Goal: Contribute content: Contribute content

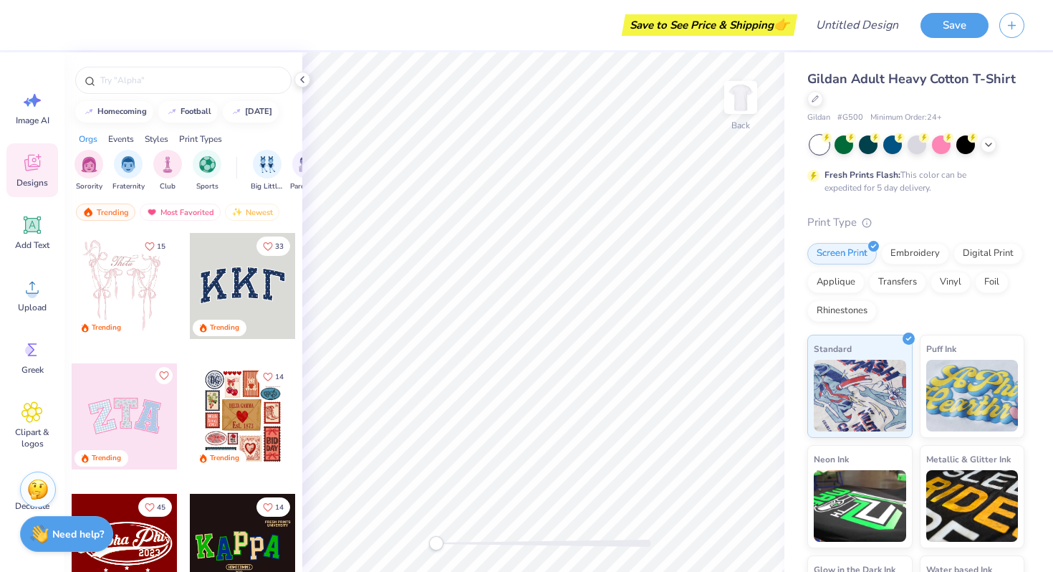
click at [106, 277] on div at bounding box center [125, 286] width 106 height 106
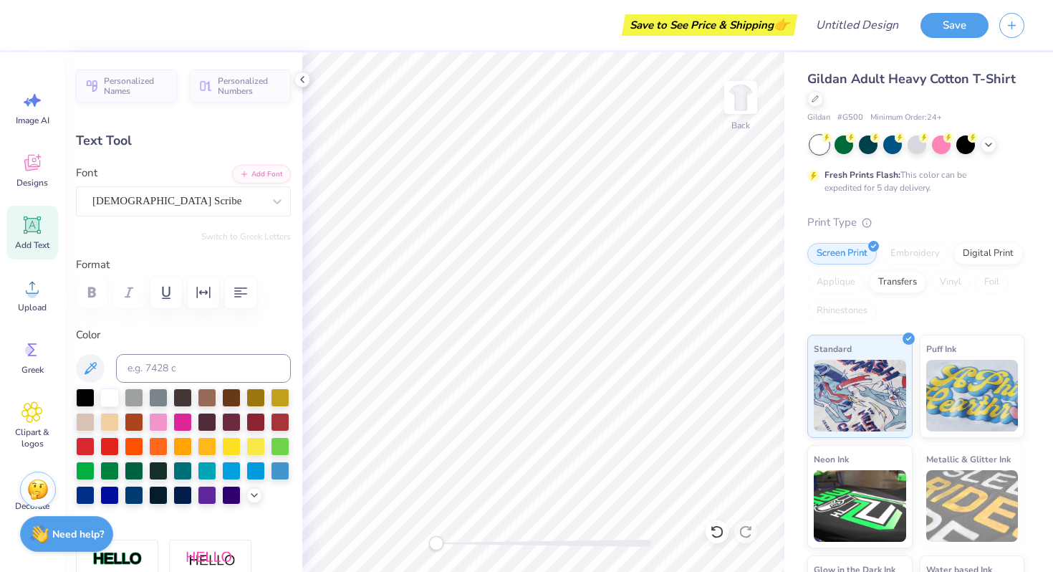
type textarea "Thea"
type textarea "KD"
click at [941, 75] on span "Gildan Adult Heavy Cotton T-Shirt" at bounding box center [911, 78] width 208 height 17
click at [956, 33] on button "Save" at bounding box center [955, 23] width 68 height 25
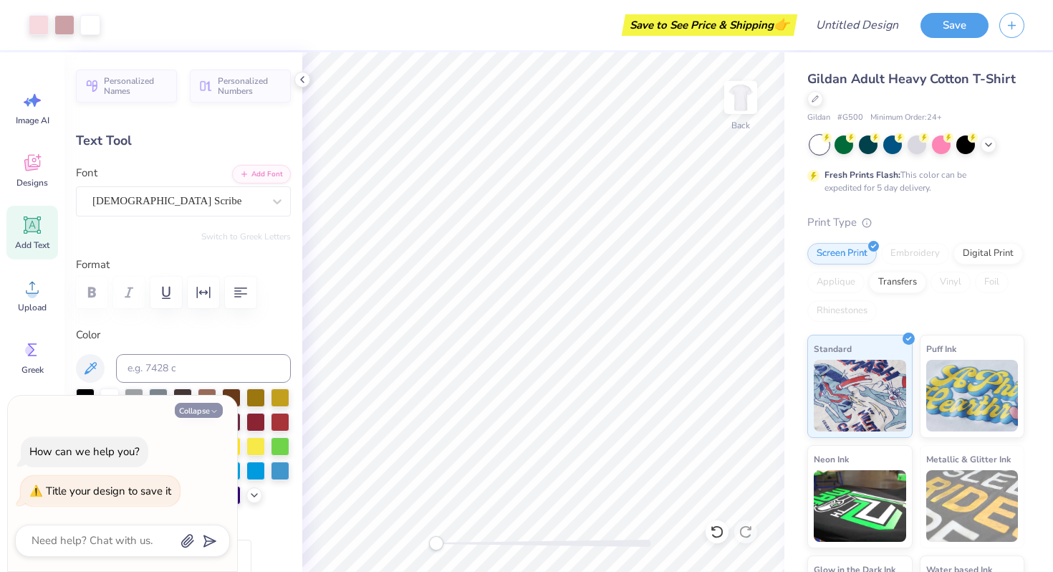
type textarea "x"
drag, startPoint x: 191, startPoint y: 413, endPoint x: 193, endPoint y: 529, distance: 116.8
click at [193, 529] on div "Collapse How can we help you? Title your design to save it" at bounding box center [122, 483] width 229 height 176
click at [820, 26] on div "Art colors Save to See Price & Shipping 👉 Design Title Save" at bounding box center [526, 25] width 1053 height 50
type input "k"
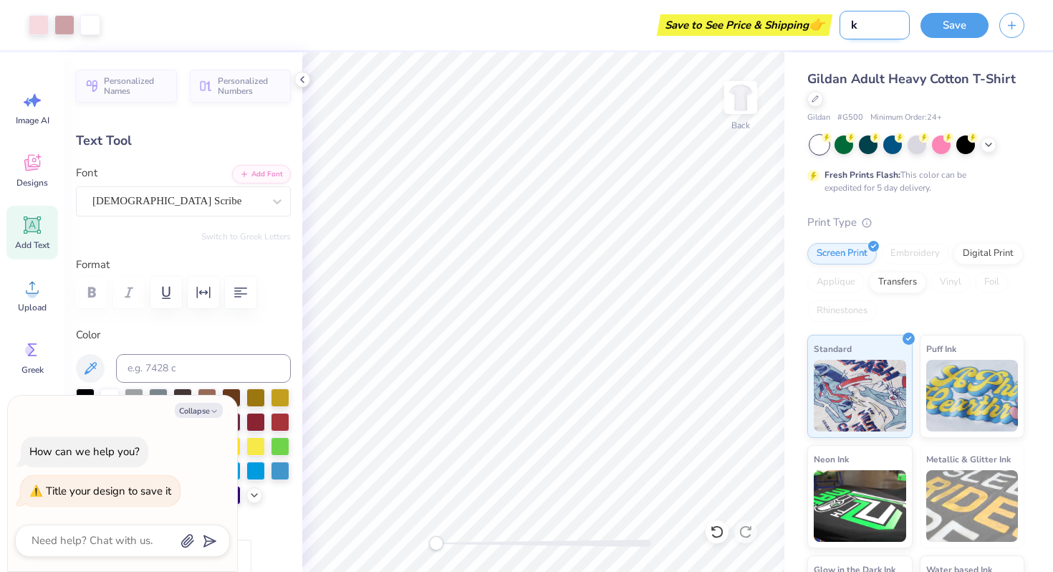
type textarea "x"
type input "kd"
type textarea "x"
type input "kd"
click at [961, 27] on button "Save" at bounding box center [955, 23] width 68 height 25
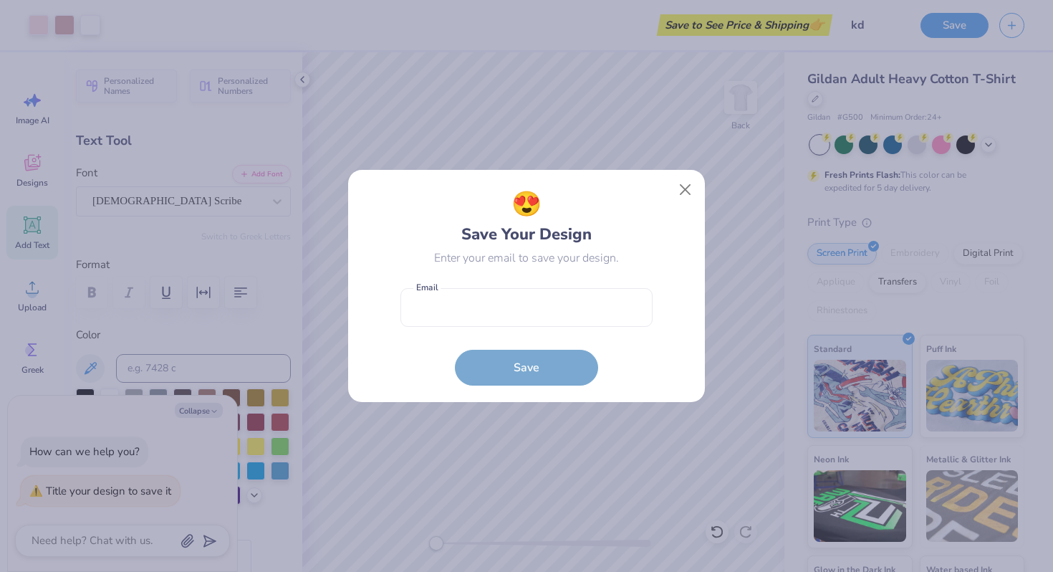
click at [504, 347] on form "Email is a required field Email Save" at bounding box center [526, 333] width 252 height 105
click at [690, 188] on button "Close" at bounding box center [685, 189] width 27 height 27
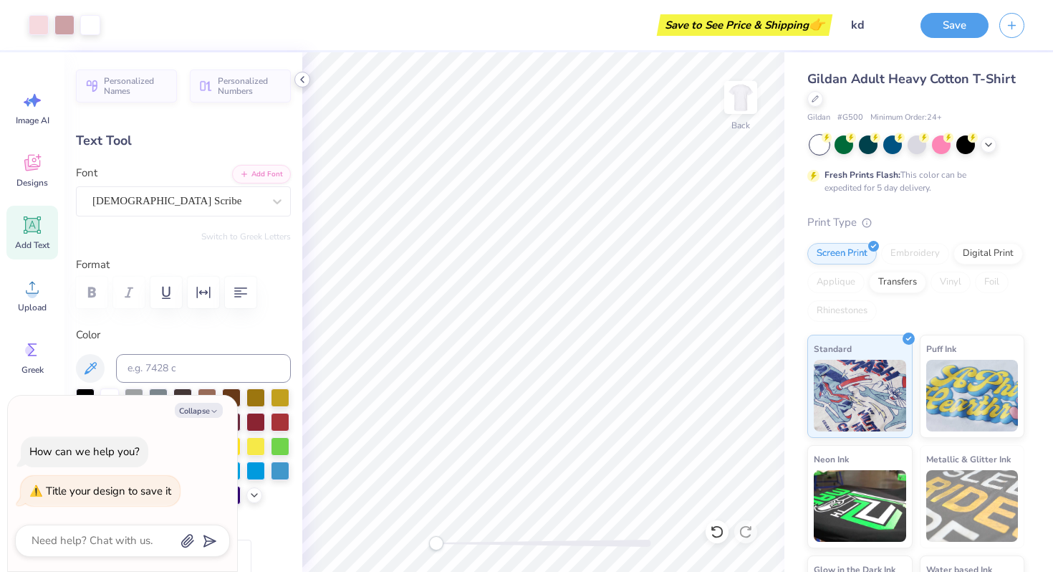
click at [303, 77] on polyline at bounding box center [302, 80] width 3 height 6
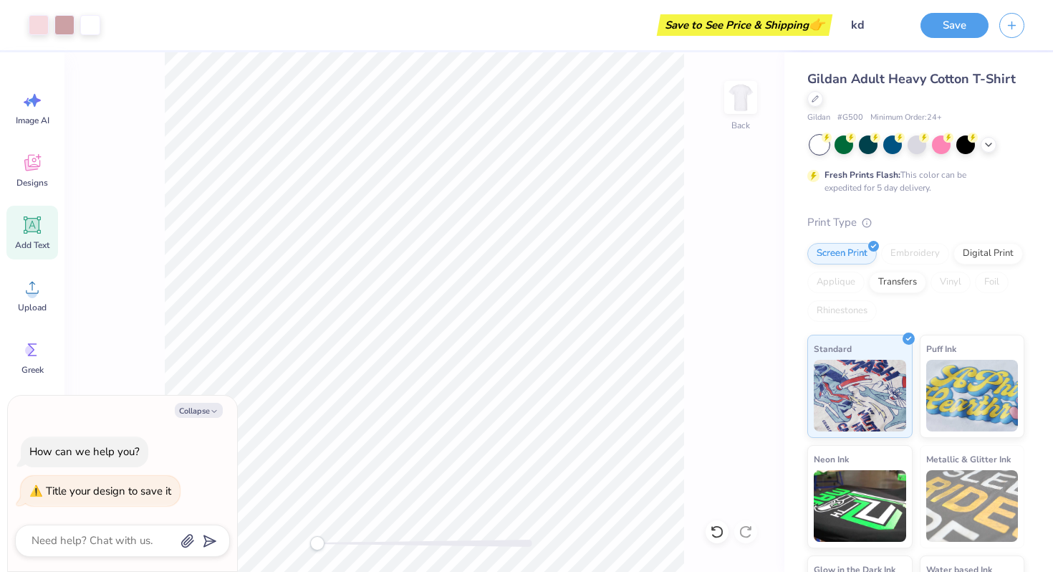
scroll to position [56, 0]
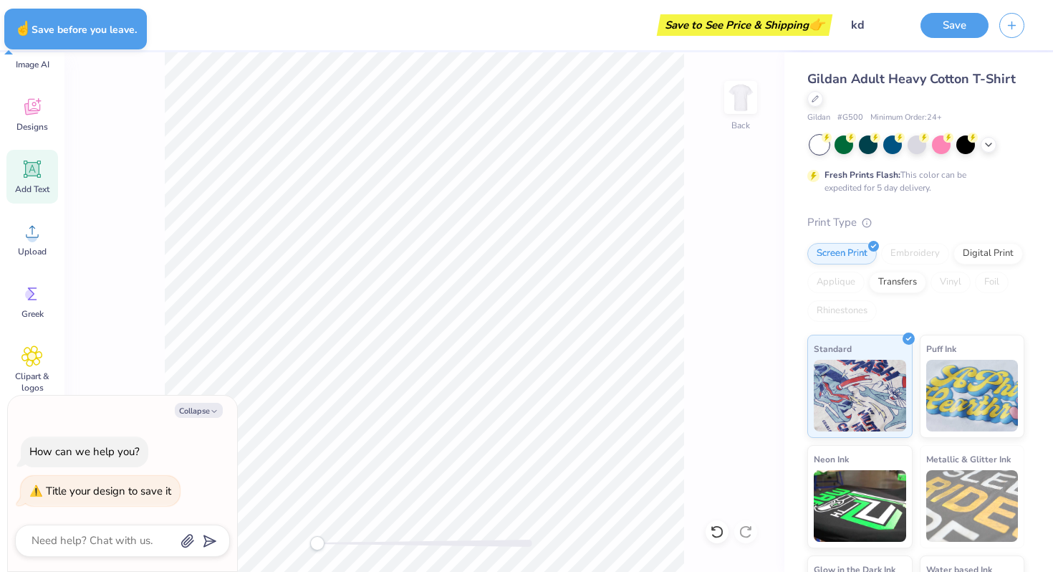
type textarea "x"
